Goal: Find specific page/section: Find specific page/section

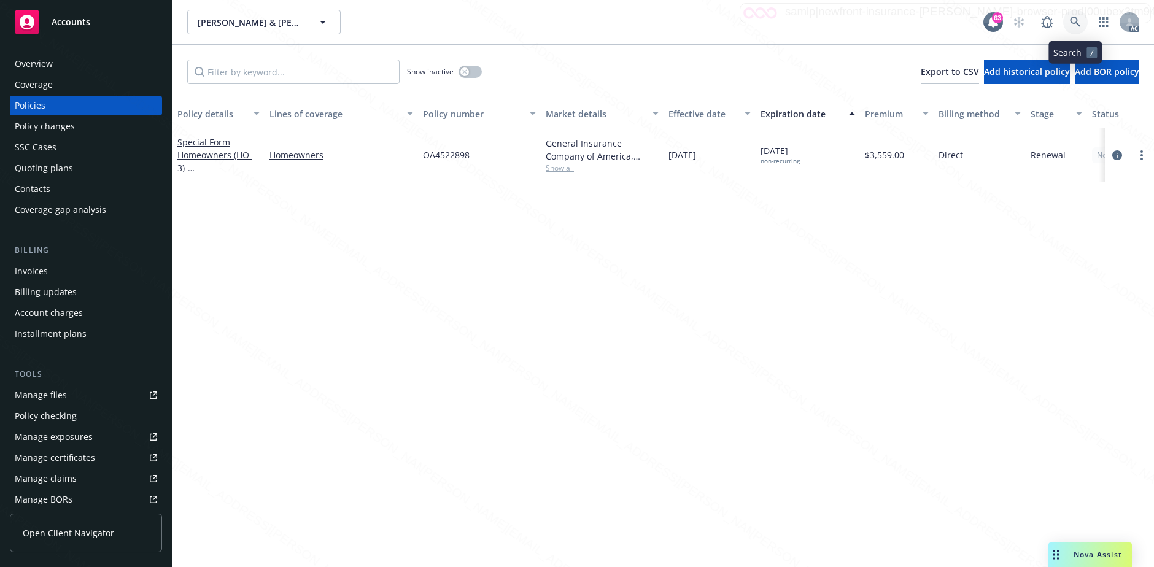
click at [1071, 23] on icon at bounding box center [1075, 22] width 11 height 11
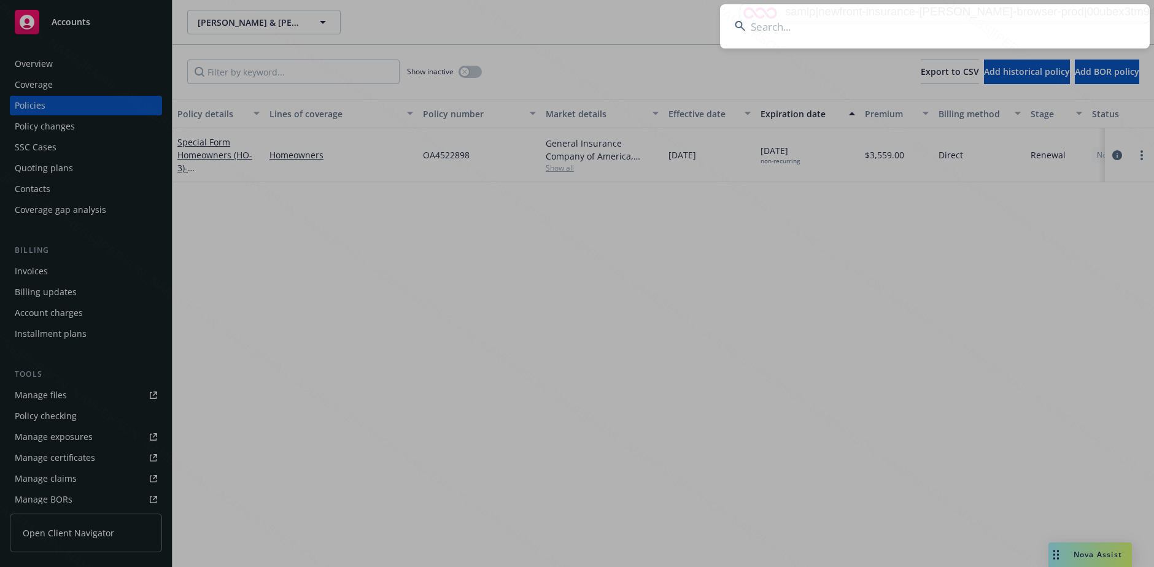
click at [895, 30] on input at bounding box center [935, 26] width 430 height 44
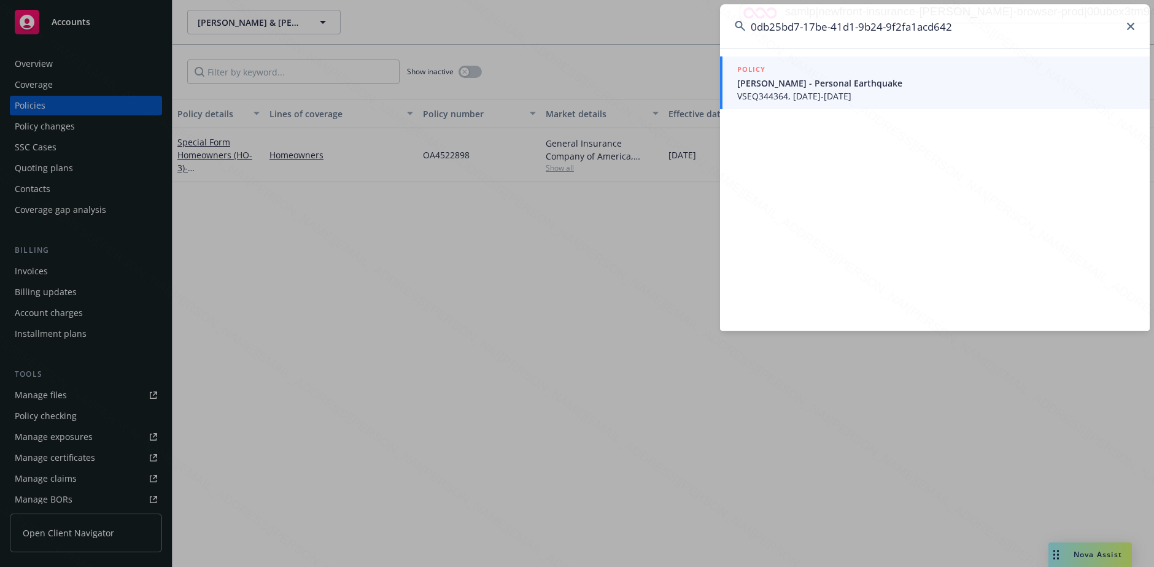
type input "0db25bd7-17be-41d1-9b24-9f2fa1acd642"
click at [835, 86] on span "[PERSON_NAME] - Personal Earthquake" at bounding box center [936, 83] width 398 height 13
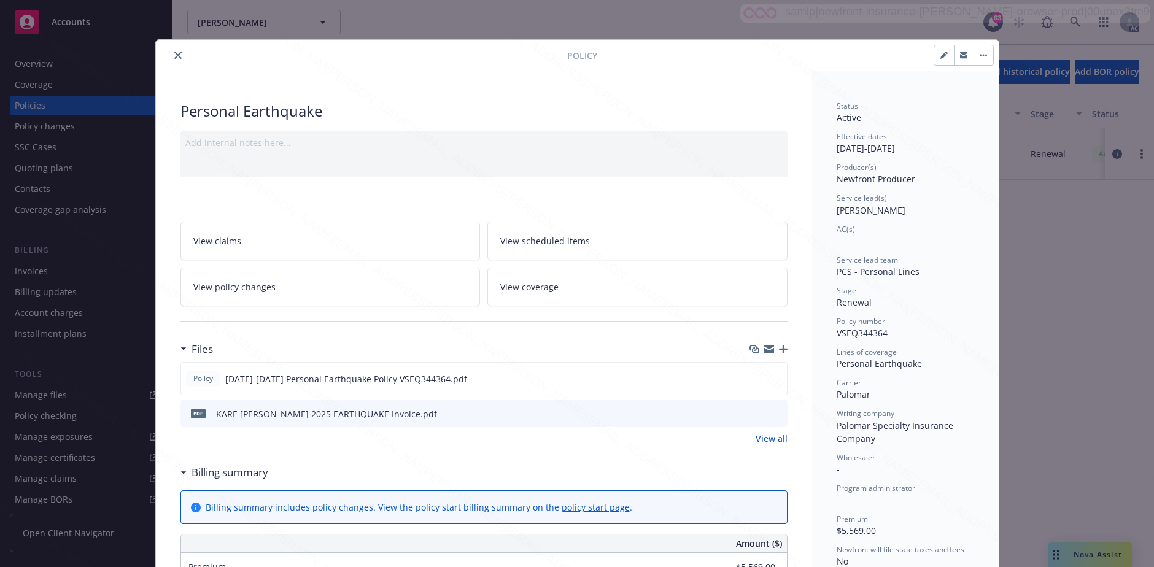
click at [163, 56] on div at bounding box center [364, 55] width 406 height 15
click at [174, 55] on icon "close" at bounding box center [177, 55] width 7 height 7
